Goal: Transaction & Acquisition: Purchase product/service

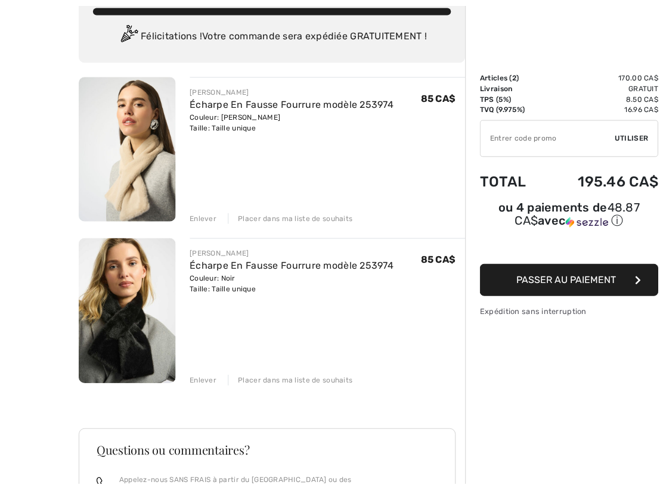
scroll to position [80, 0]
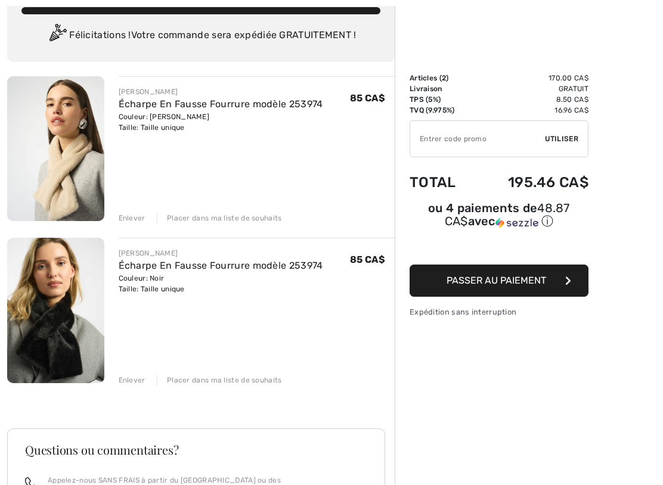
click at [51, 169] on img at bounding box center [55, 148] width 97 height 145
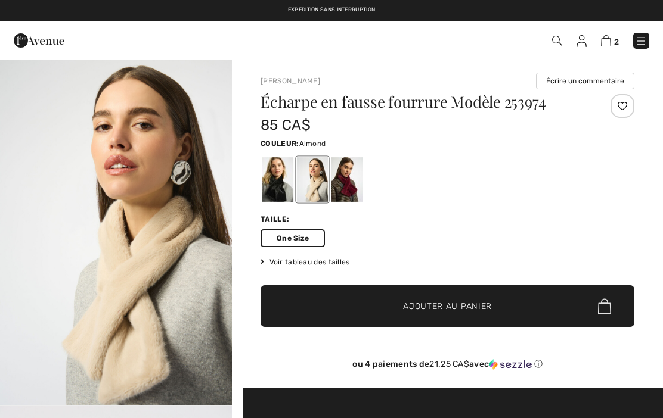
checkbox input "true"
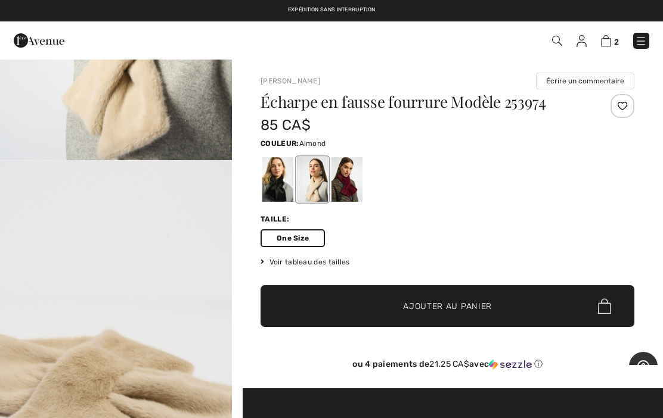
click at [608, 45] on img at bounding box center [606, 40] width 10 height 11
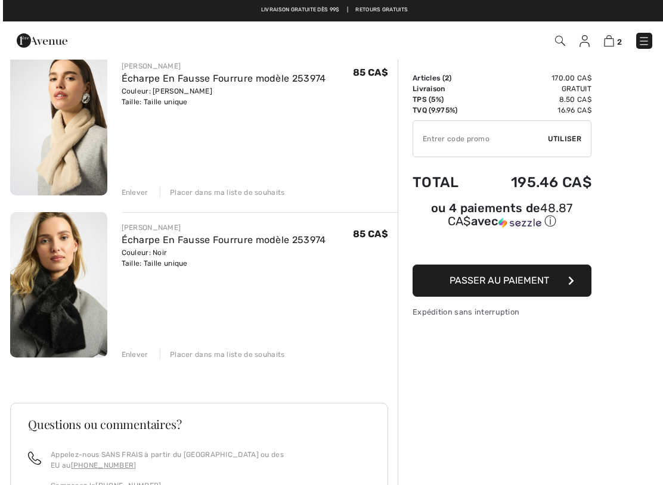
scroll to position [103, 0]
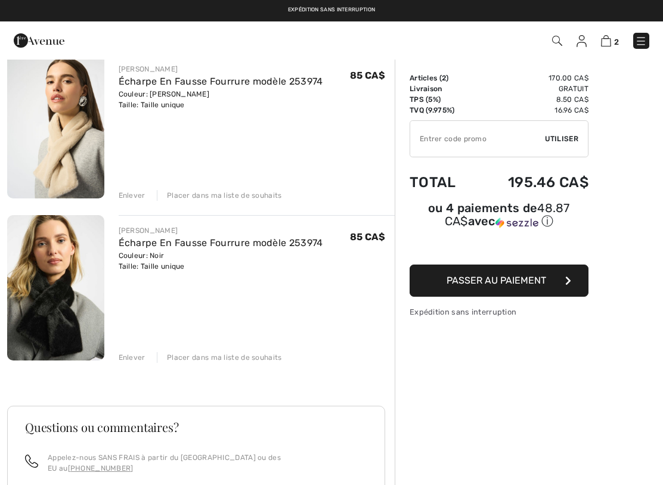
click at [489, 281] on span "Passer au paiement" at bounding box center [496, 280] width 100 height 11
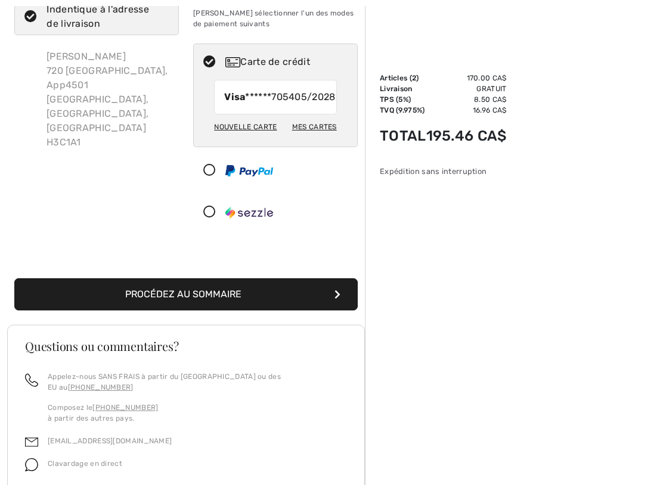
click at [297, 305] on button "Procédez au sommaire" at bounding box center [185, 294] width 343 height 32
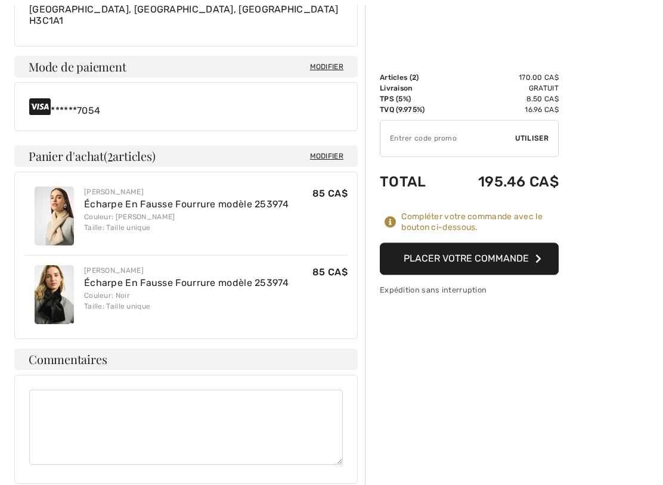
scroll to position [435, 0]
click at [458, 256] on button "Placer votre commande" at bounding box center [469, 259] width 179 height 32
